Goal: Task Accomplishment & Management: Manage account settings

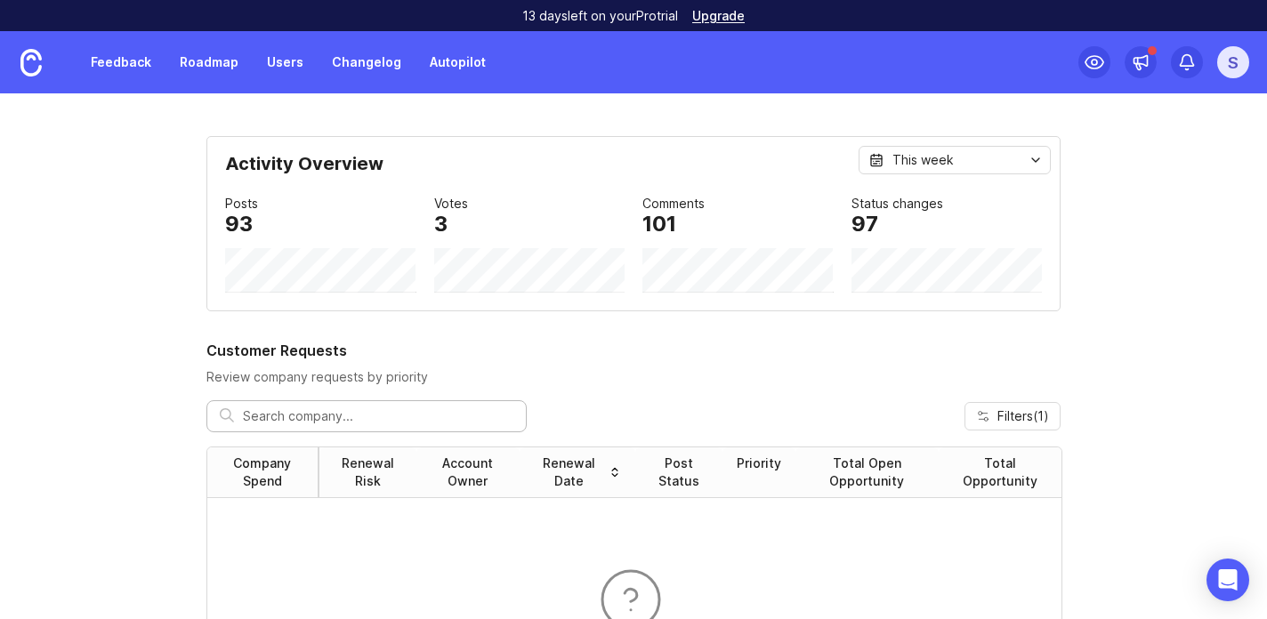
click at [135, 67] on link "Feedback" at bounding box center [121, 62] width 82 height 32
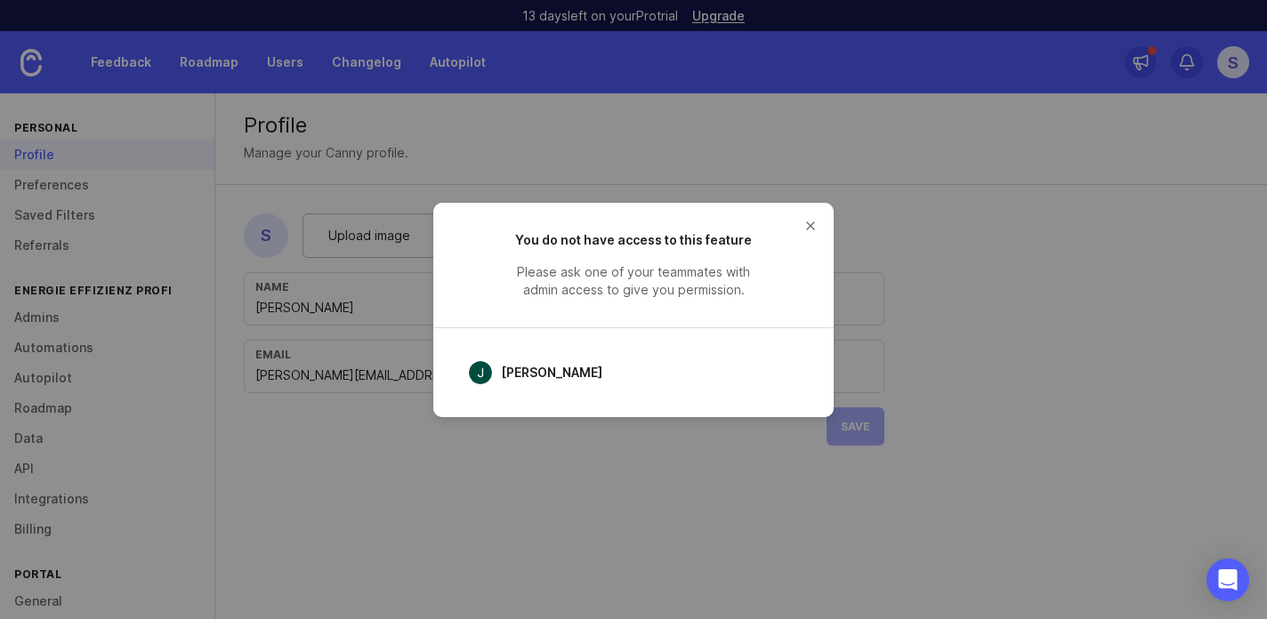
click at [809, 226] on button "close button" at bounding box center [810, 226] width 28 height 28
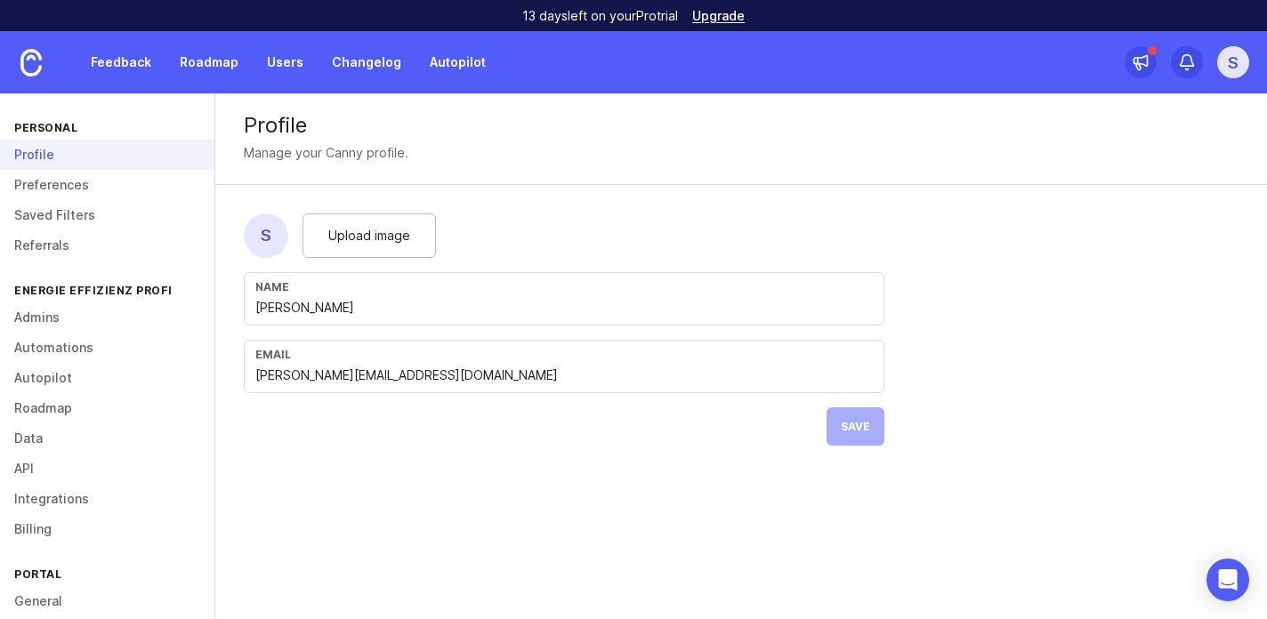
click at [149, 47] on link "Feedback" at bounding box center [121, 62] width 82 height 32
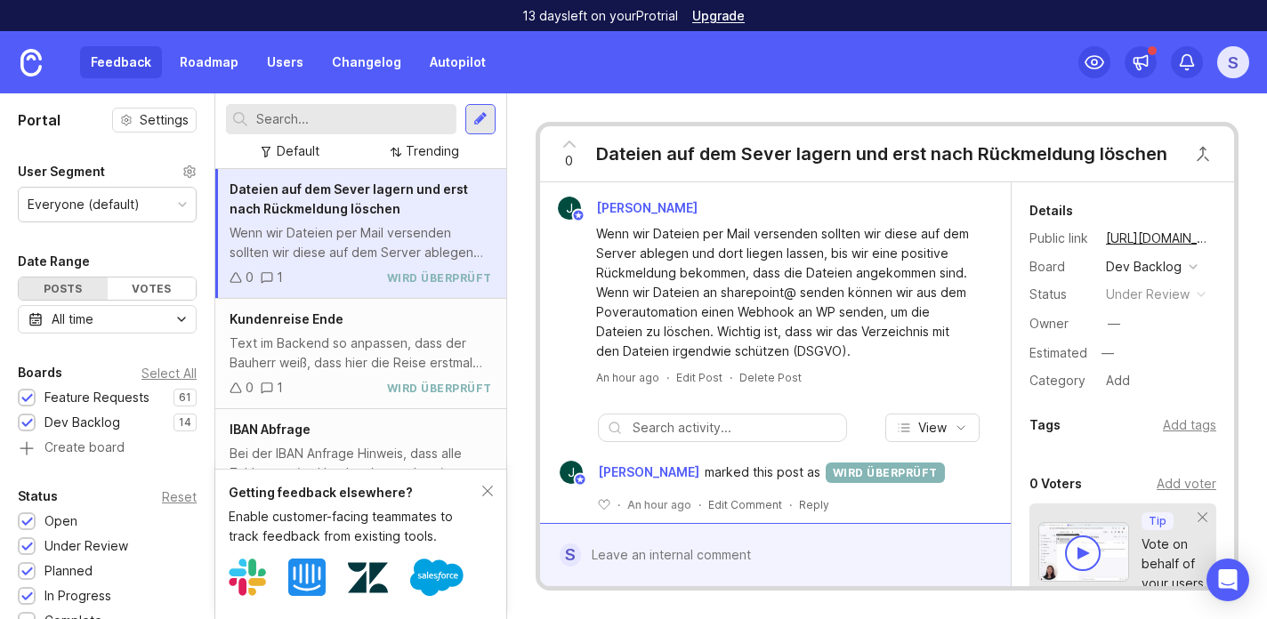
click at [182, 198] on div "Everyone (default)" at bounding box center [107, 205] width 177 height 34
click at [157, 303] on div "Date Range Posts Votes All time" at bounding box center [107, 292] width 214 height 83
click at [157, 297] on div "Votes" at bounding box center [152, 289] width 89 height 22
click at [157, 295] on div "Votes" at bounding box center [152, 289] width 89 height 22
click at [72, 286] on div "Posts" at bounding box center [63, 289] width 89 height 22
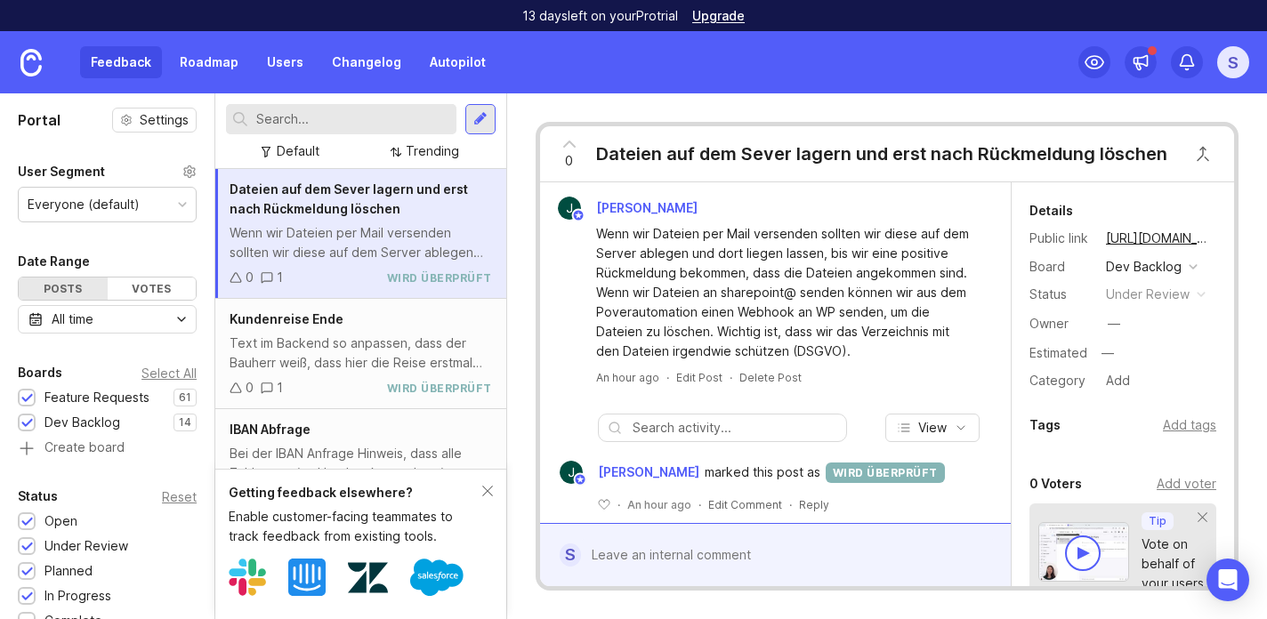
click at [82, 321] on div "All time" at bounding box center [73, 320] width 42 height 20
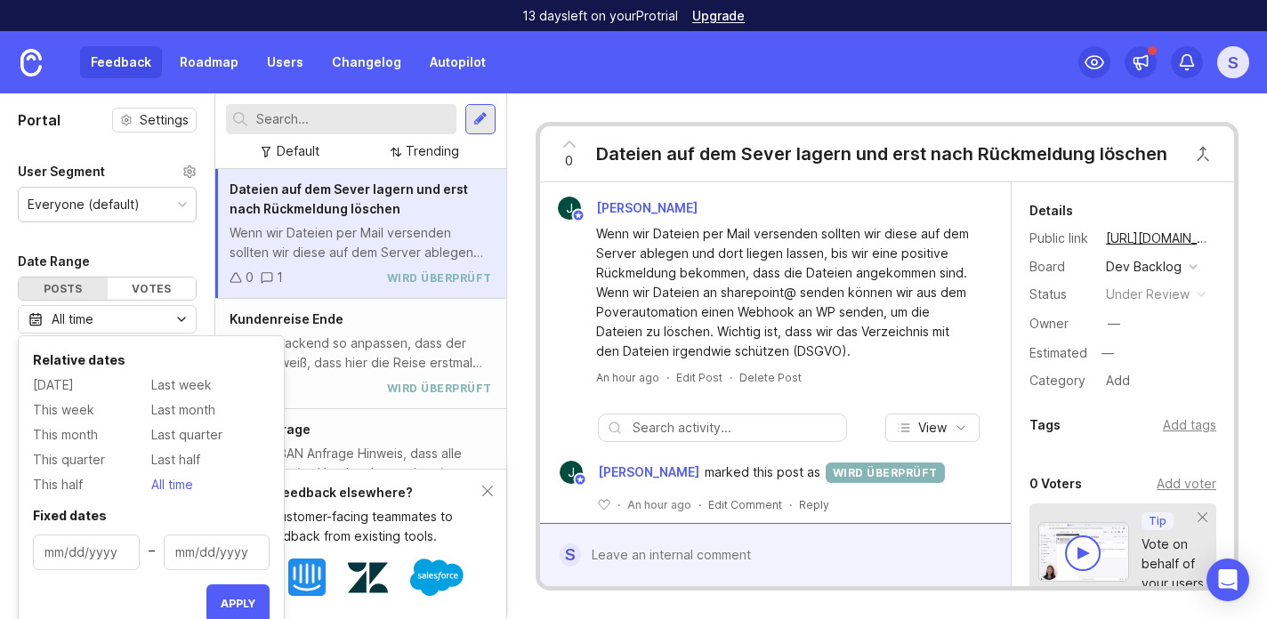
click at [208, 69] on link "Roadmap" at bounding box center [209, 62] width 80 height 32
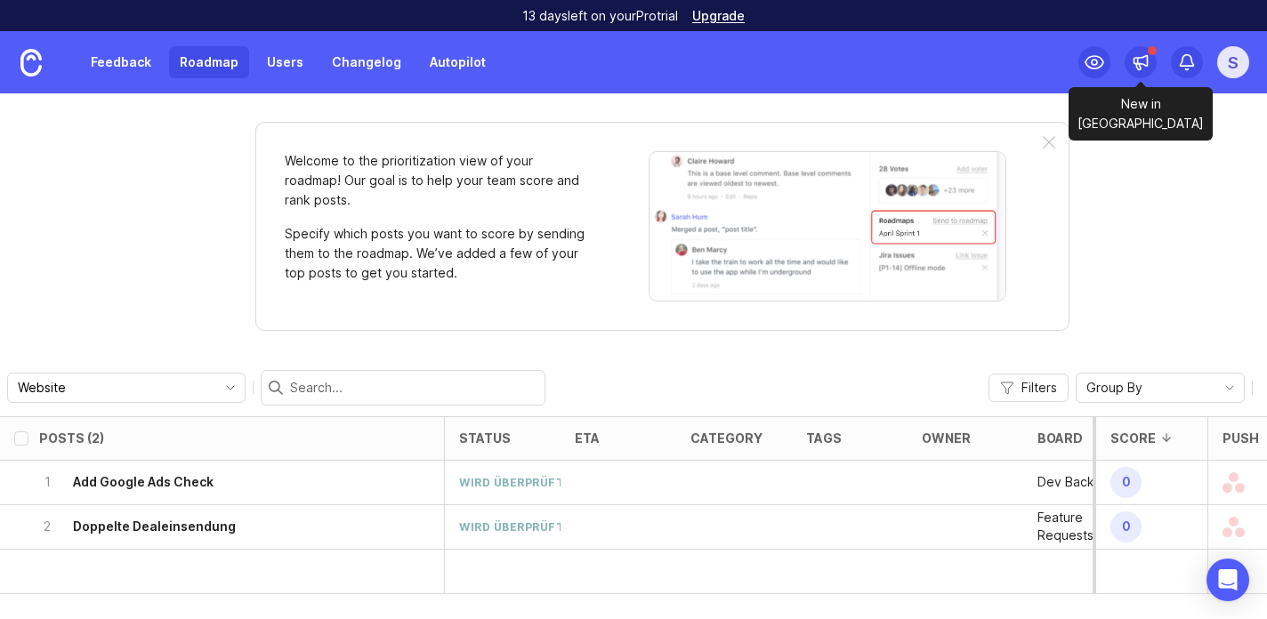
click at [1134, 61] on icon at bounding box center [1141, 62] width 18 height 18
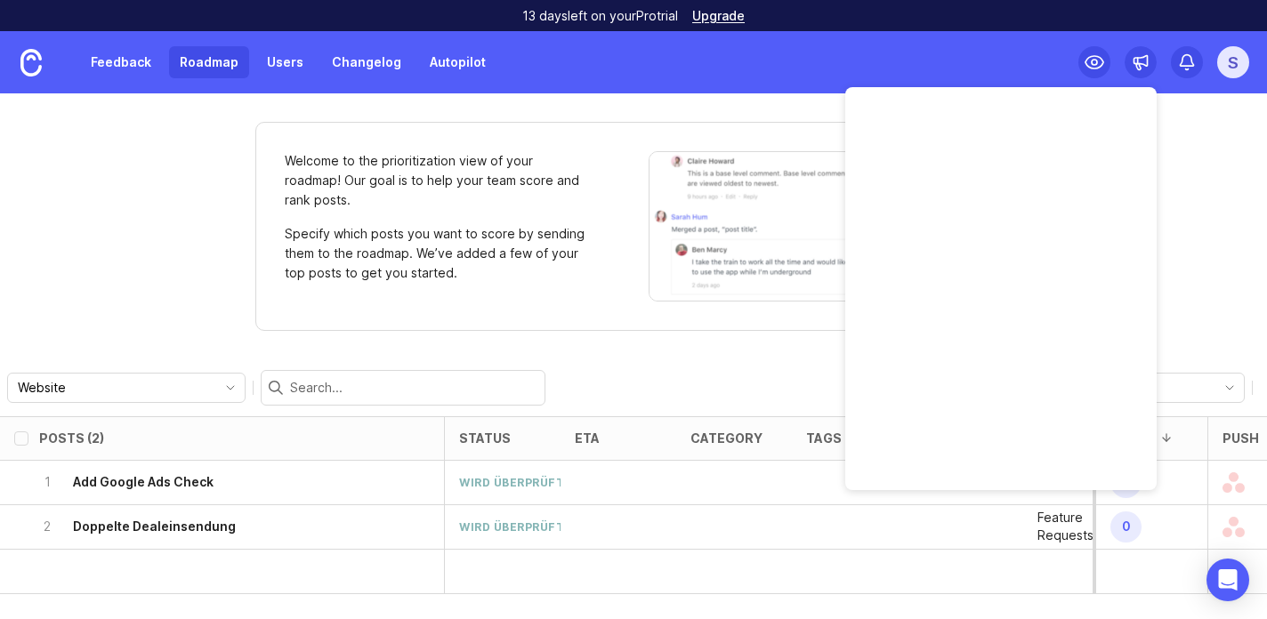
click at [1235, 62] on div "S" at bounding box center [1233, 62] width 32 height 32
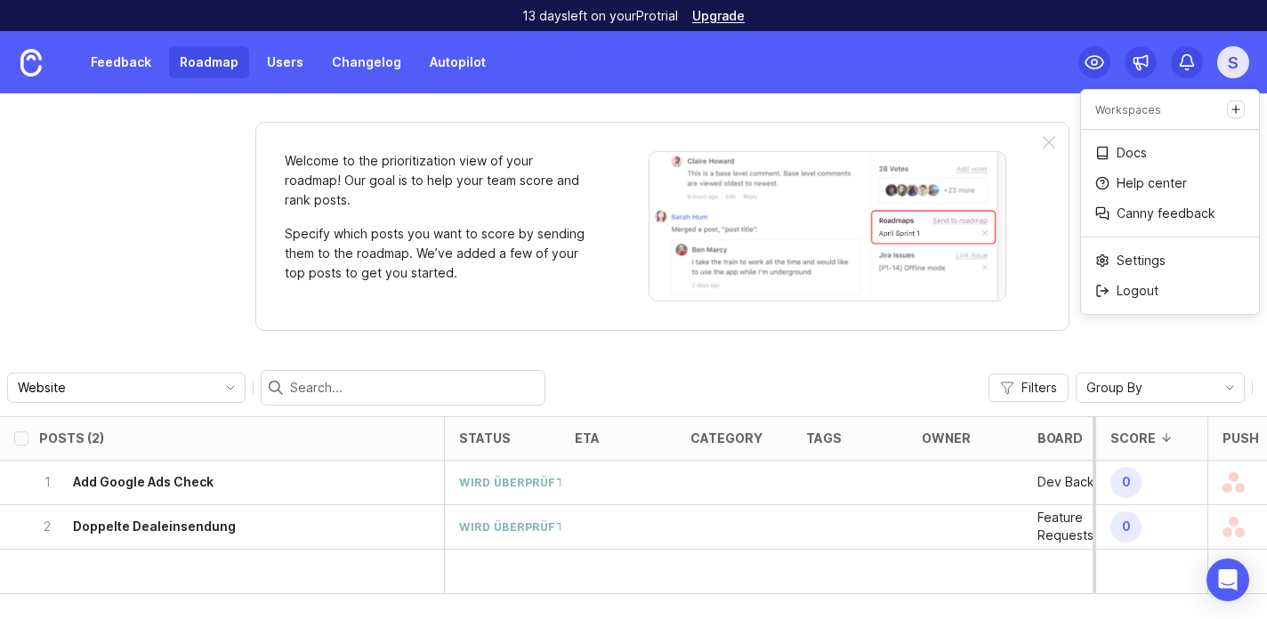
click at [1140, 294] on p "Logout" at bounding box center [1138, 291] width 42 height 18
